Goal: Information Seeking & Learning: Check status

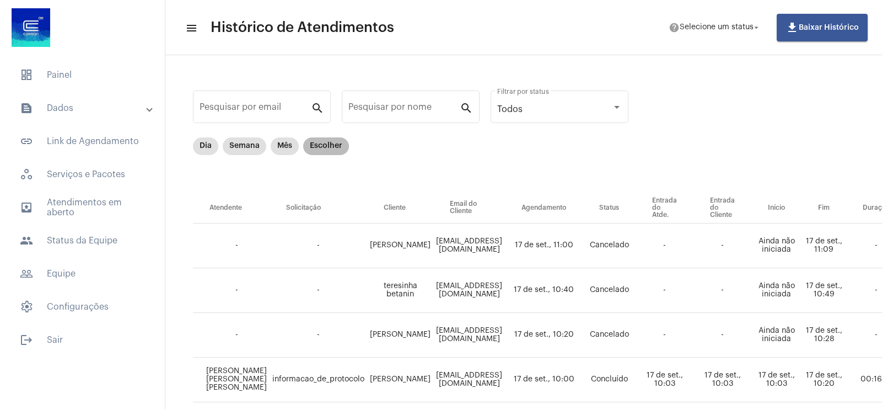
click at [308, 141] on mat-chip "Escolher" at bounding box center [326, 146] width 46 height 18
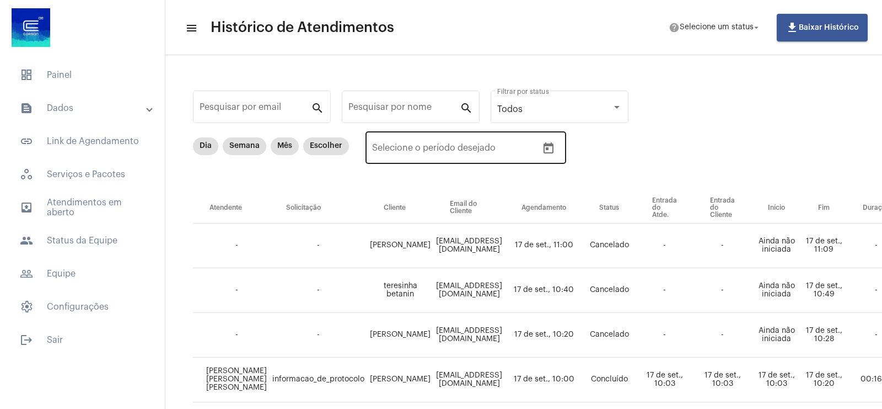
click at [547, 155] on button "Open calendar" at bounding box center [549, 148] width 22 height 22
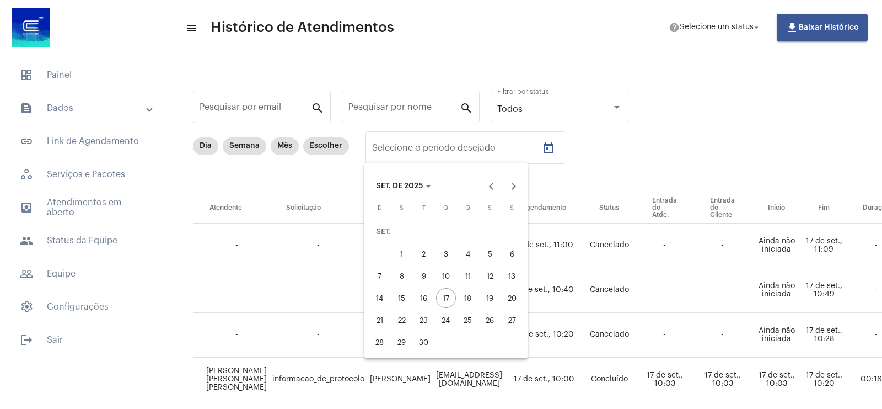
click at [449, 273] on div "10" at bounding box center [446, 276] width 20 height 20
type input "[DATE]"
click at [448, 293] on div "17" at bounding box center [446, 298] width 20 height 20
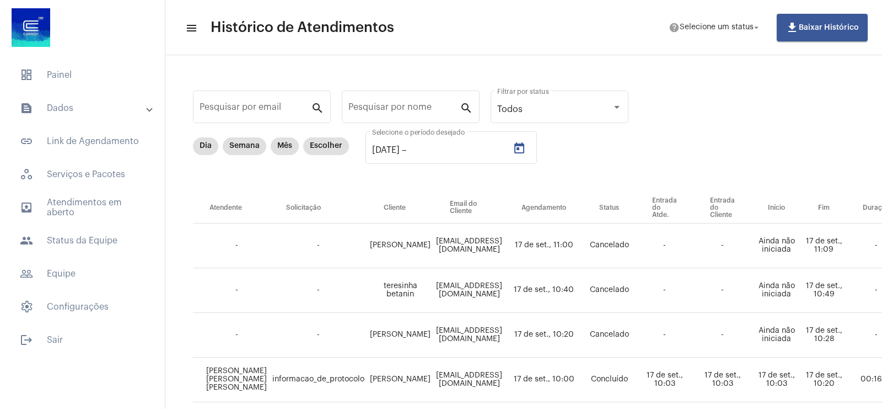
type input "[DATE]"
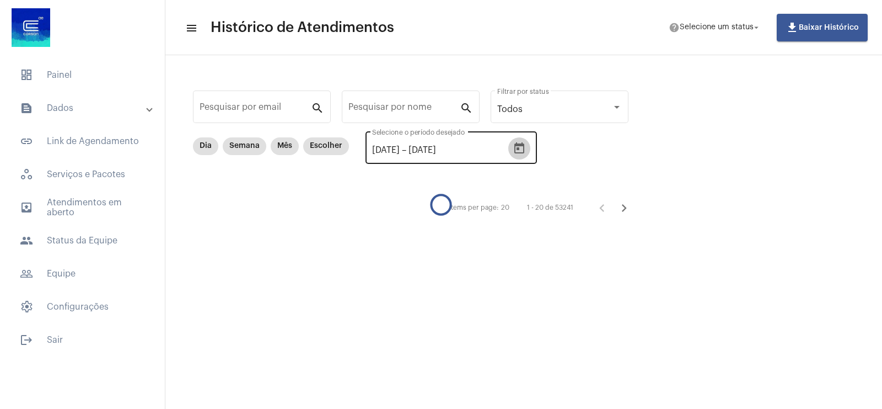
click at [526, 149] on icon "Open calendar" at bounding box center [519, 148] width 13 height 13
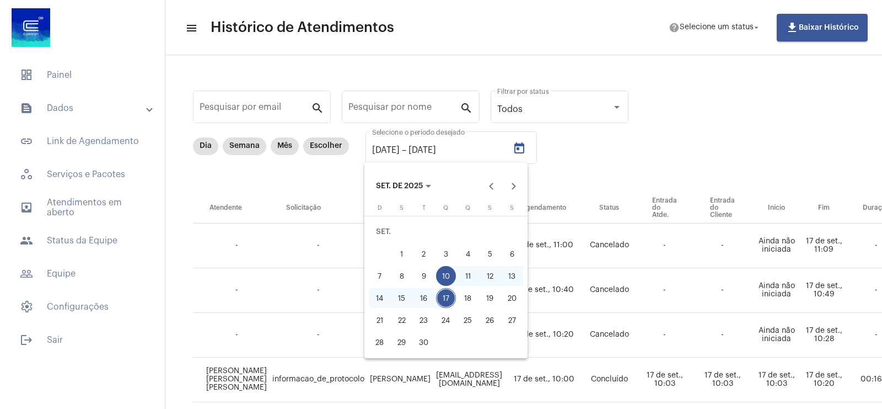
click at [428, 297] on div "16" at bounding box center [424, 298] width 20 height 20
type input "[DATE]"
click at [249, 115] on div at bounding box center [441, 204] width 882 height 409
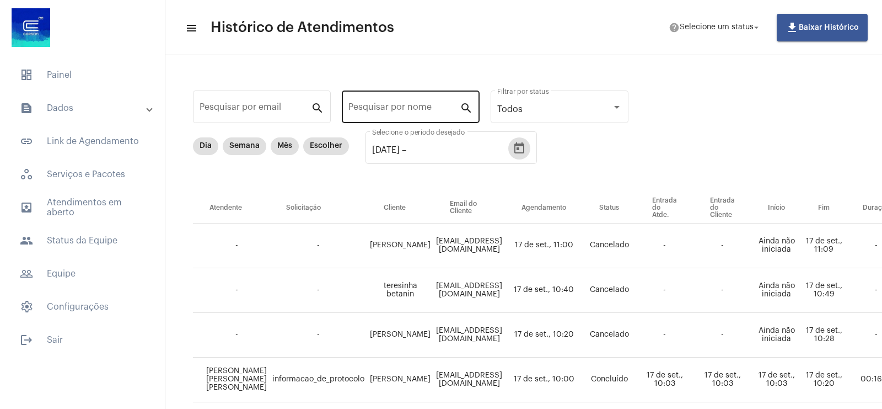
click at [365, 108] on input "Pesquisar por nome" at bounding box center [403, 109] width 111 height 10
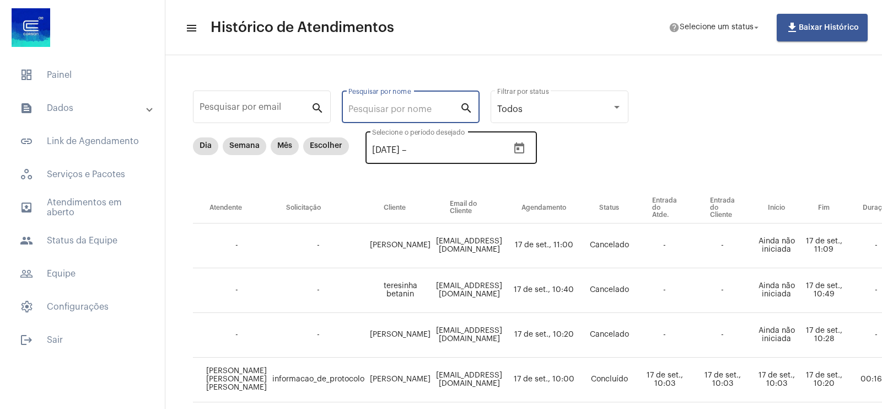
click at [530, 154] on button "Open calendar" at bounding box center [519, 148] width 22 height 22
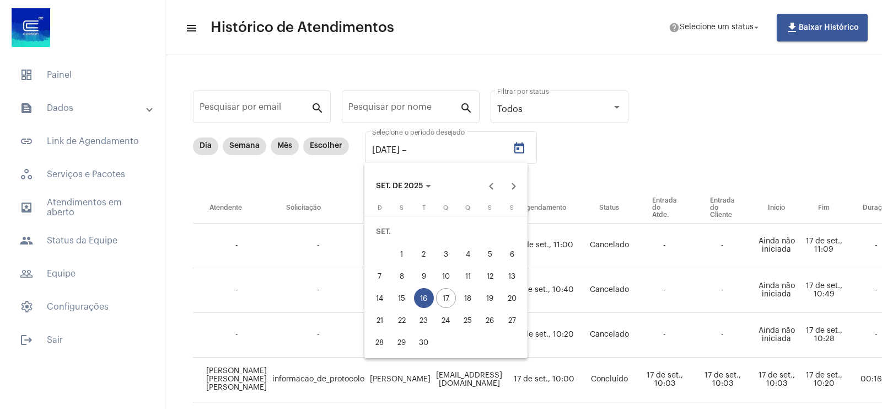
click at [425, 269] on div "9" at bounding box center [424, 276] width 20 height 20
type input "[DATE]"
click at [425, 291] on div "16" at bounding box center [424, 298] width 20 height 20
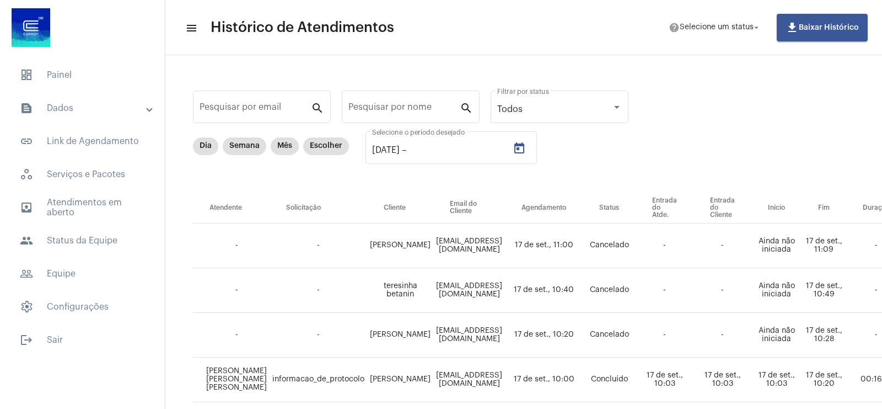
type input "[DATE]"
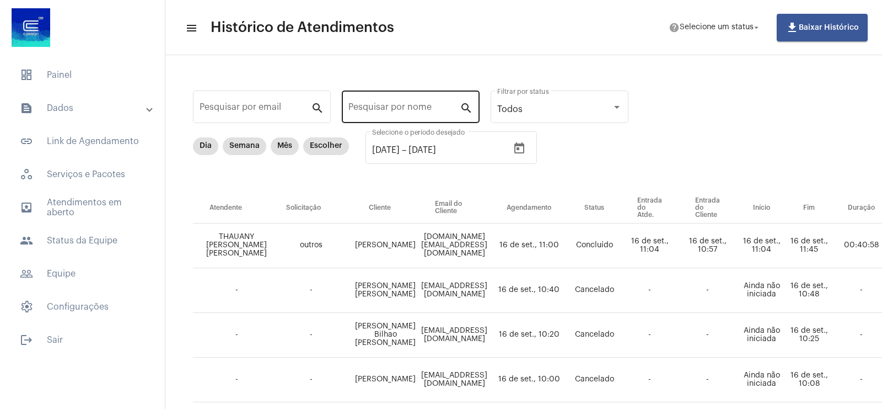
click at [379, 120] on div "Pesquisar por nome" at bounding box center [403, 105] width 111 height 35
type input "laisa"
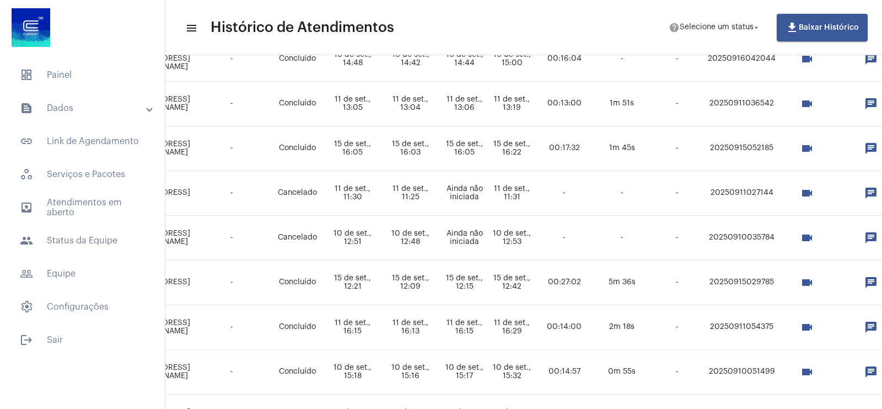
scroll to position [276, 419]
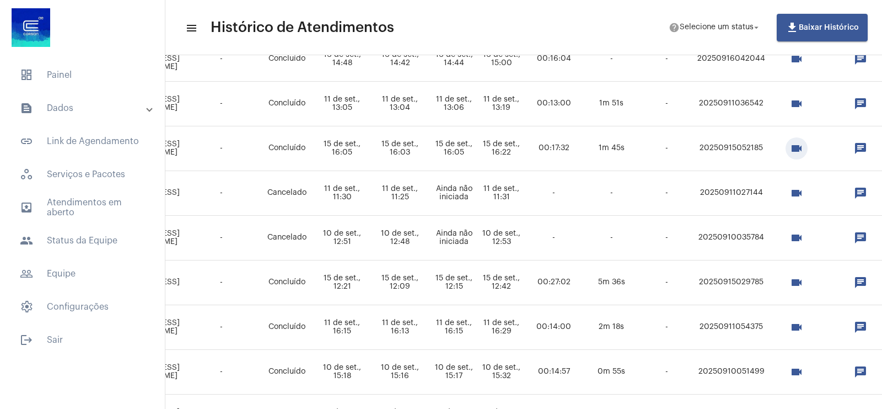
click at [803, 149] on mat-icon "videocam" at bounding box center [796, 148] width 13 height 13
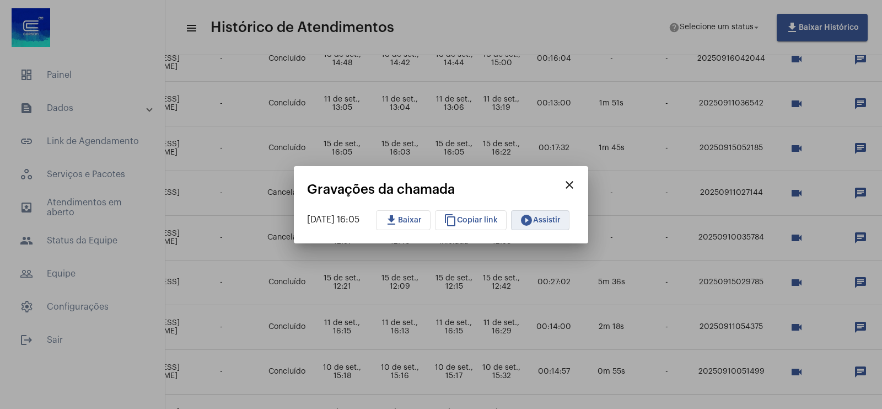
click at [559, 218] on span "play_circle_filled Assistir" at bounding box center [540, 220] width 41 height 8
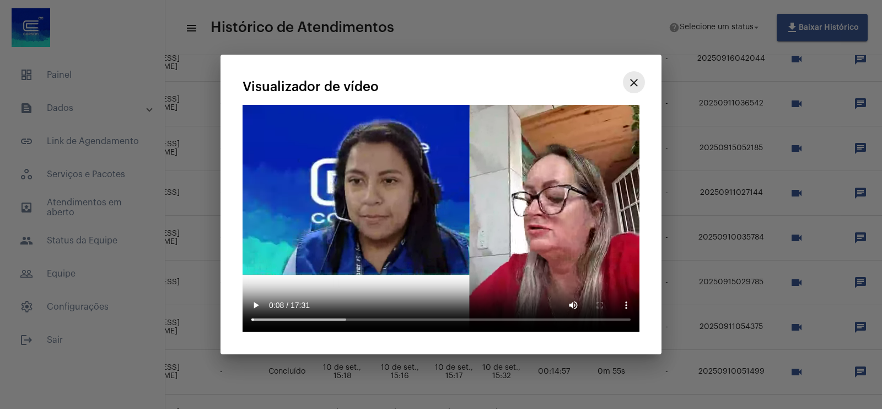
click at [636, 87] on mat-icon "close" at bounding box center [633, 82] width 13 height 13
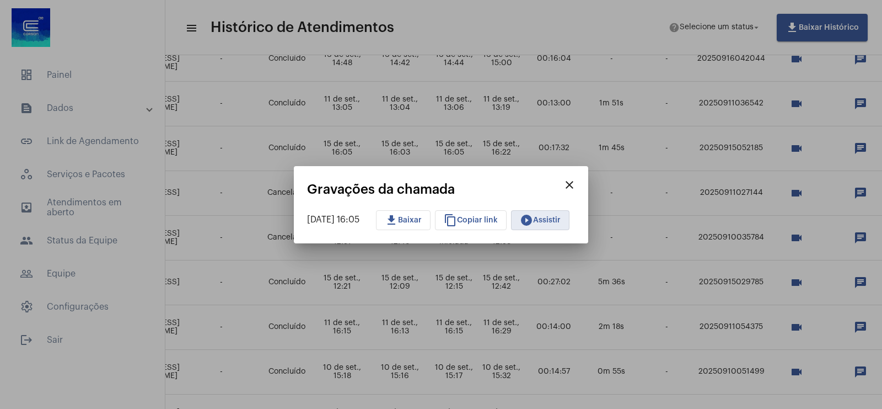
click at [576, 186] on mat-icon "close" at bounding box center [569, 184] width 13 height 13
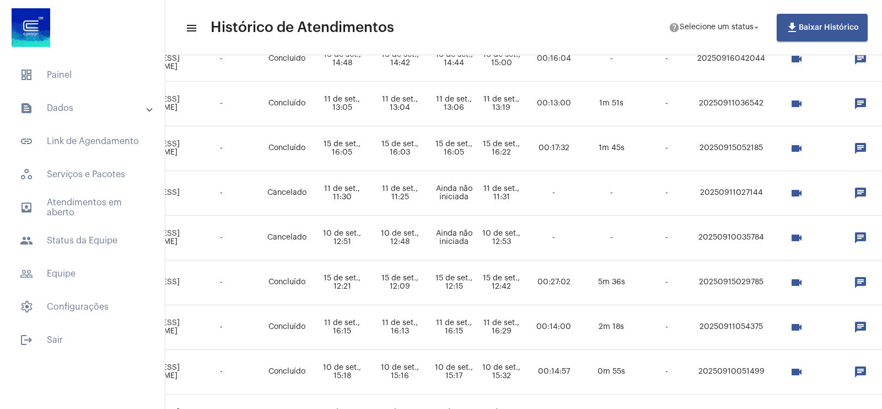
drag, startPoint x: 723, startPoint y: 153, endPoint x: 786, endPoint y: 152, distance: 62.9
click at [769, 152] on td "20250915052185" at bounding box center [731, 148] width 74 height 45
copy td "20250915052185"
